Goal: Task Accomplishment & Management: Manage account settings

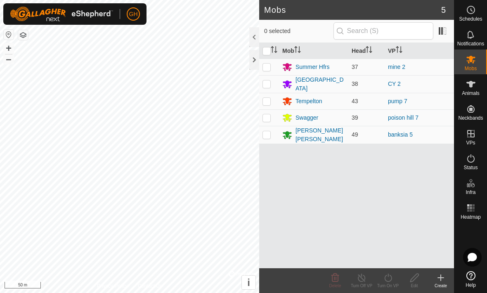
click at [266, 100] on p-checkbox at bounding box center [267, 101] width 8 height 7
checkbox input "true"
click at [363, 276] on icon at bounding box center [362, 278] width 10 height 10
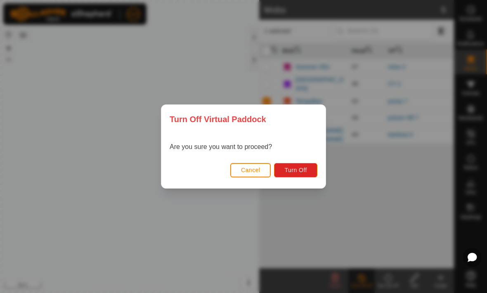
click at [405, 147] on div "Turn Off Virtual Paddock Are you sure you want to proceed? Cancel Turn Off" at bounding box center [243, 146] width 487 height 293
click at [372, 222] on div "Turn Off Virtual Paddock Are you sure you want to proceed? Cancel Turn Off" at bounding box center [243, 146] width 487 height 293
click at [261, 172] on button "Cancel" at bounding box center [250, 170] width 41 height 14
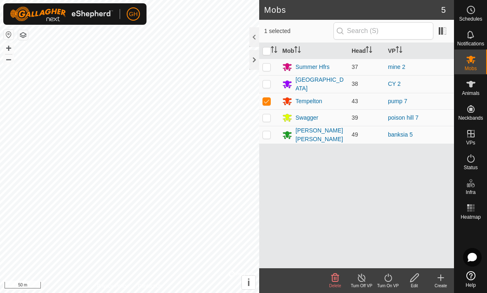
click at [388, 277] on icon at bounding box center [388, 278] width 7 height 8
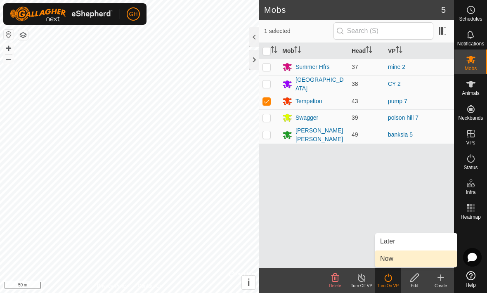
click at [397, 261] on link "Now" at bounding box center [416, 259] width 82 height 17
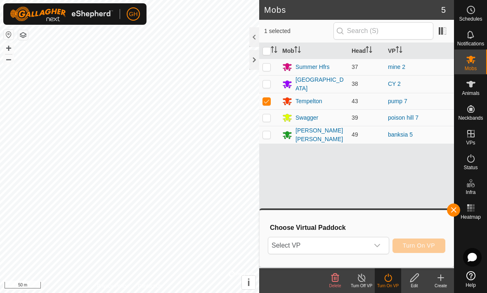
click at [375, 246] on icon "dropdown trigger" at bounding box center [377, 245] width 7 height 7
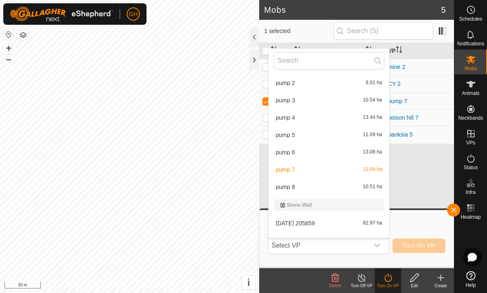
scroll to position [670, 0]
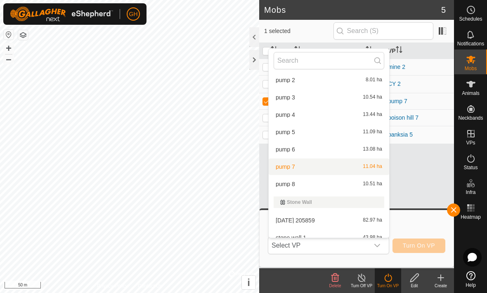
click at [292, 169] on span "pump 7" at bounding box center [285, 167] width 19 height 6
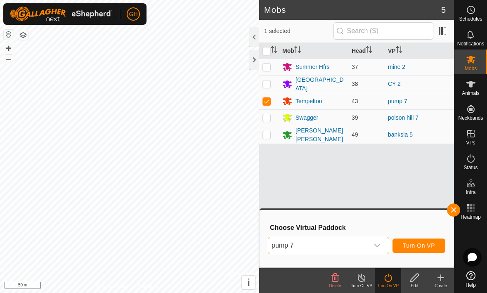
click at [420, 246] on span "Turn On VP" at bounding box center [419, 245] width 32 height 7
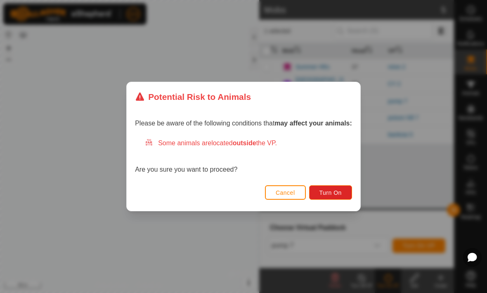
click at [342, 190] on span "Turn On" at bounding box center [331, 193] width 22 height 7
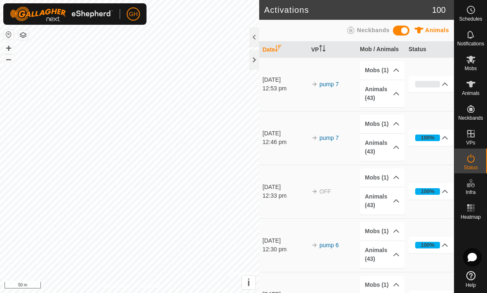
click at [251, 66] on div at bounding box center [254, 60] width 10 height 20
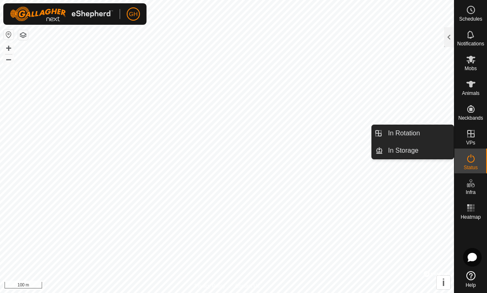
click at [424, 129] on link "In Rotation" at bounding box center [418, 133] width 71 height 17
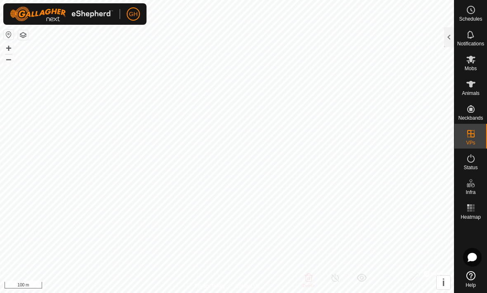
click at [445, 40] on div at bounding box center [449, 37] width 10 height 20
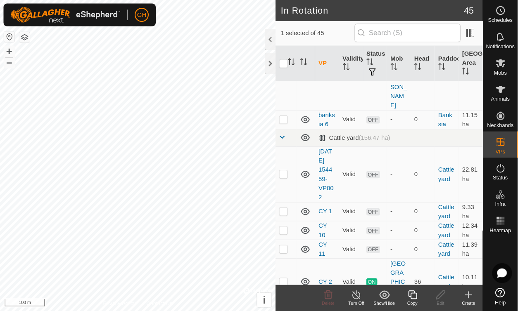
scroll to position [180, 0]
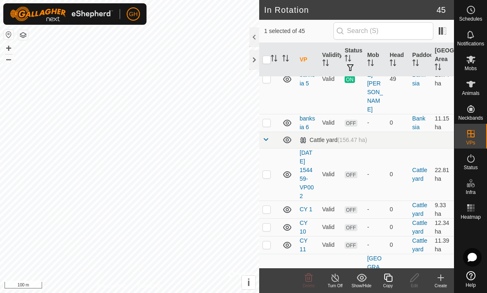
click at [266, 171] on p-checkbox at bounding box center [267, 174] width 8 height 7
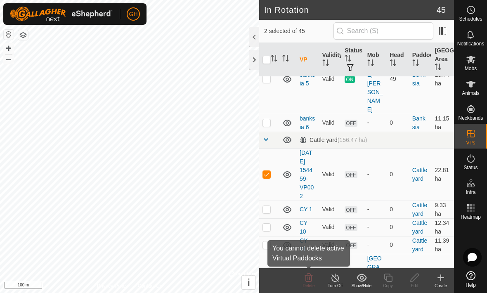
click at [307, 279] on icon at bounding box center [309, 278] width 10 height 10
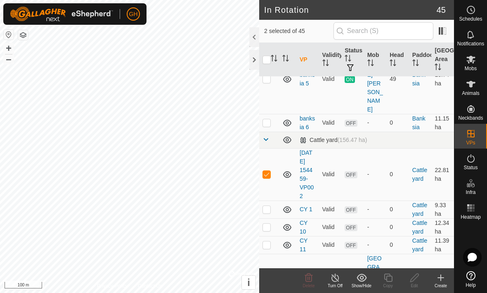
click at [312, 278] on icon at bounding box center [309, 277] width 8 height 8
click at [271, 148] on td at bounding box center [269, 174] width 20 height 52
checkbox input "false"
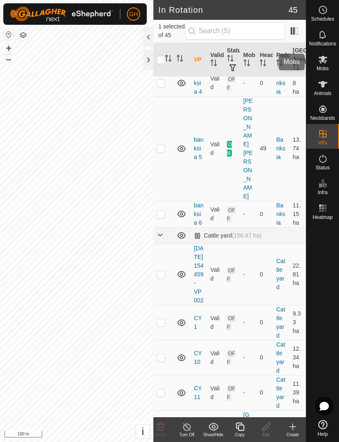
click at [325, 62] on icon at bounding box center [323, 60] width 10 height 10
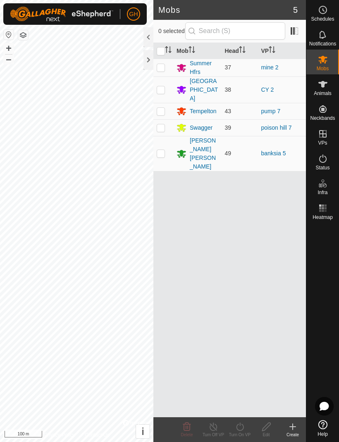
click at [166, 85] on td at bounding box center [163, 89] width 20 height 26
checkbox input "true"
click at [216, 293] on line at bounding box center [213, 427] width 7 height 7
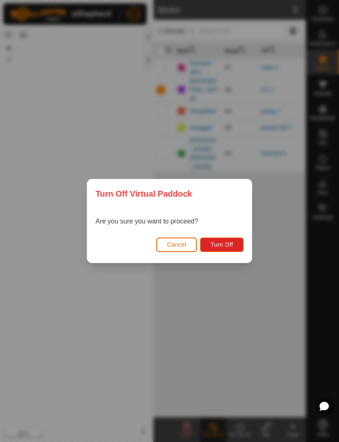
click at [226, 242] on span "Turn Off" at bounding box center [221, 244] width 23 height 7
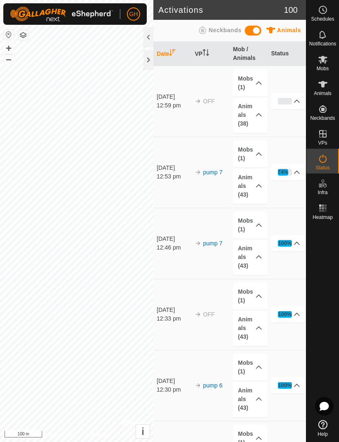
click at [151, 57] on div at bounding box center [148, 60] width 10 height 20
